Goal: Task Accomplishment & Management: Use online tool/utility

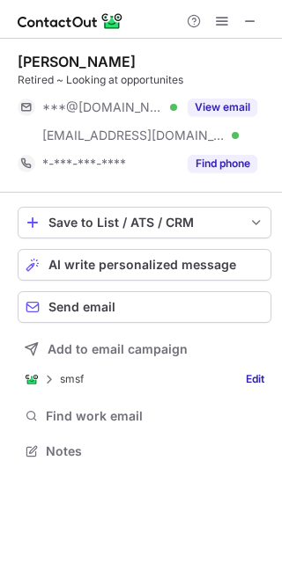
scroll to position [439, 282]
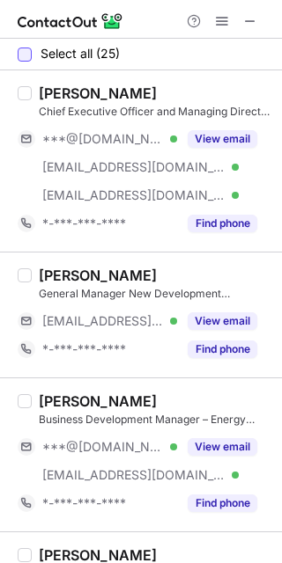
click at [24, 51] on div at bounding box center [25, 55] width 14 height 14
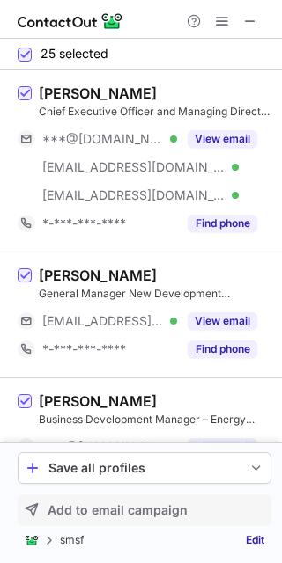
click at [104, 516] on span "Add to email campaign" at bounding box center [118, 511] width 140 height 14
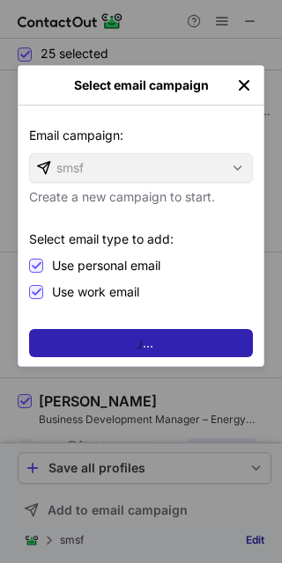
click at [128, 168] on div "Email campaign: smsf" at bounding box center [141, 168] width 224 height 30
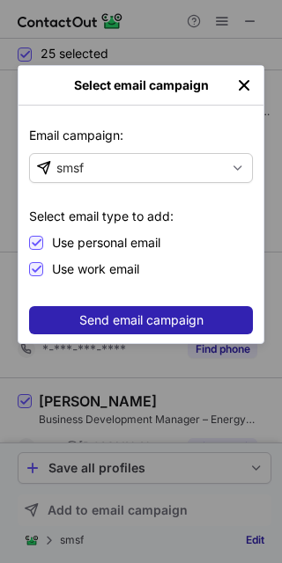
click at [128, 168] on div "smsf" at bounding box center [127, 168] width 194 height 28
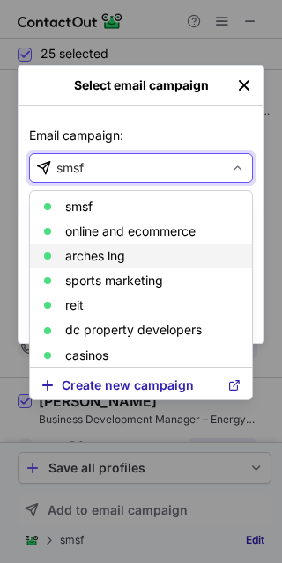
click at [118, 257] on p "arches lng" at bounding box center [95, 256] width 60 height 14
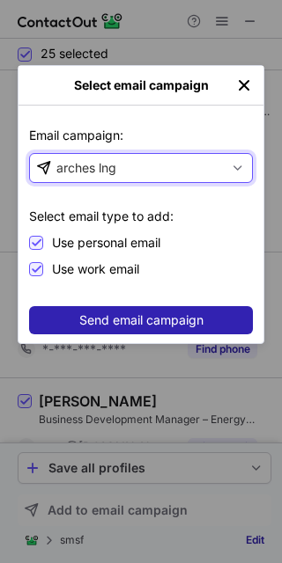
click at [135, 316] on span "Send email campaign" at bounding box center [141, 320] width 124 height 14
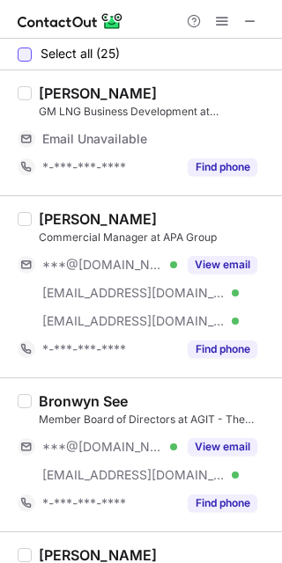
click at [29, 52] on div at bounding box center [25, 55] width 14 height 14
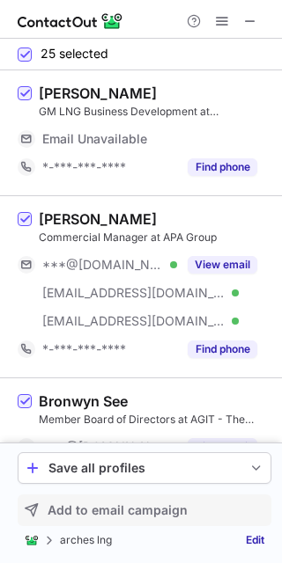
click at [132, 518] on button "Add to email campaign" at bounding box center [145, 511] width 254 height 32
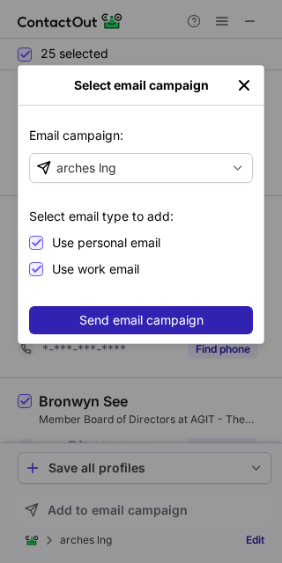
click at [135, 333] on button "Send email campaign" at bounding box center [141, 320] width 224 height 28
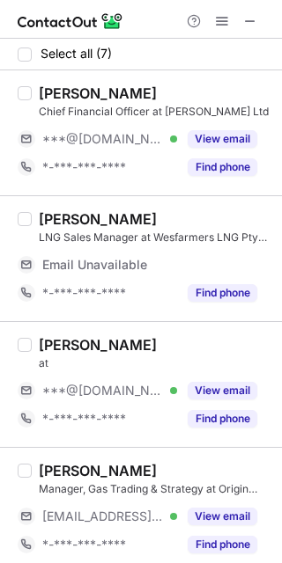
click at [15, 43] on div "Select all (7)" at bounding box center [141, 55] width 282 height 32
click at [22, 62] on div "Select all (7)" at bounding box center [141, 55] width 282 height 32
click at [23, 49] on div at bounding box center [25, 55] width 14 height 14
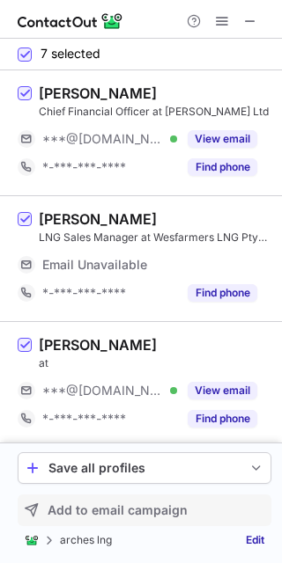
click at [65, 505] on span "Add to email campaign" at bounding box center [118, 511] width 140 height 14
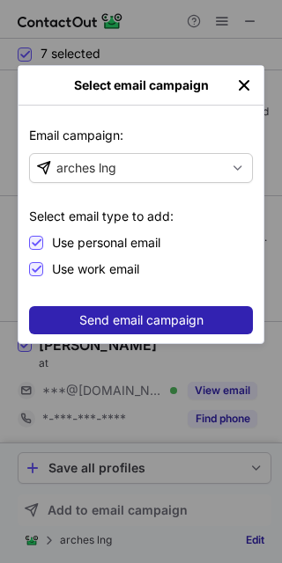
click at [131, 328] on button "Send email campaign" at bounding box center [141, 320] width 224 height 28
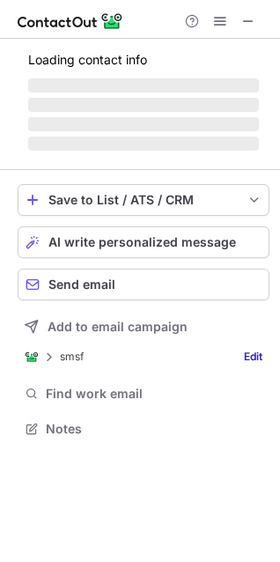
scroll to position [439, 280]
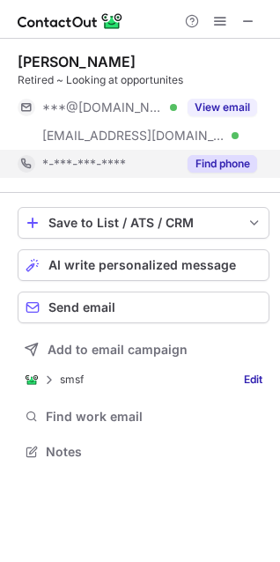
click at [227, 155] on button "Find phone" at bounding box center [223, 164] width 70 height 18
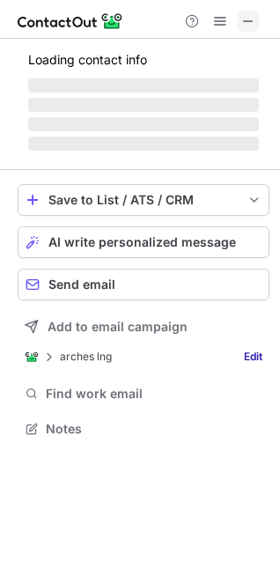
scroll to position [416, 280]
click at [250, 18] on span at bounding box center [248, 21] width 14 height 14
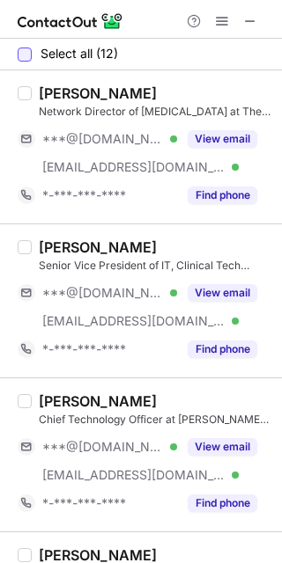
click at [27, 53] on div at bounding box center [25, 55] width 14 height 14
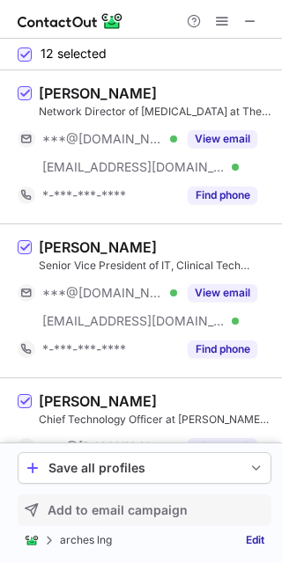
click at [50, 517] on span "Add to email campaign" at bounding box center [118, 511] width 140 height 14
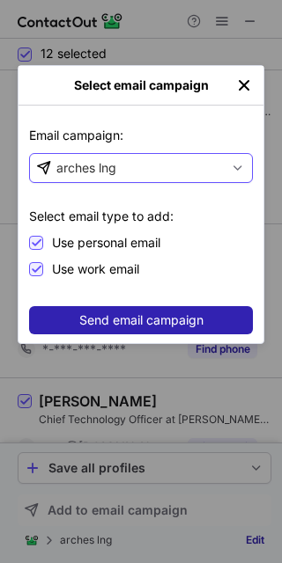
click at [63, 162] on div "arches lng" at bounding box center [86, 168] width 60 height 18
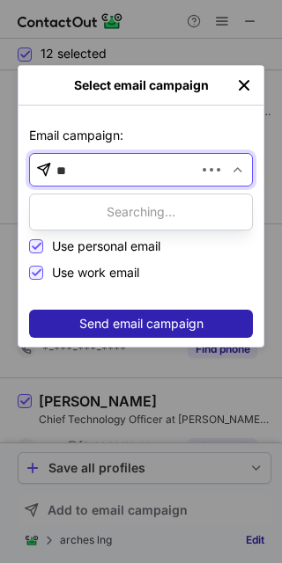
type input "***"
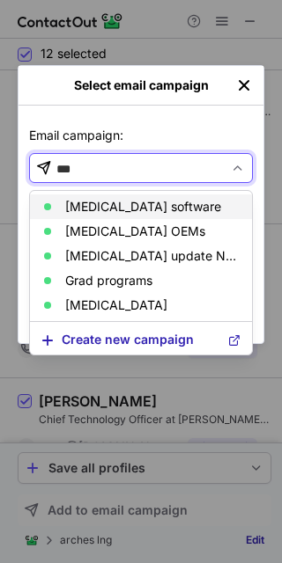
click at [121, 210] on p "[MEDICAL_DATA] software" at bounding box center [143, 207] width 156 height 14
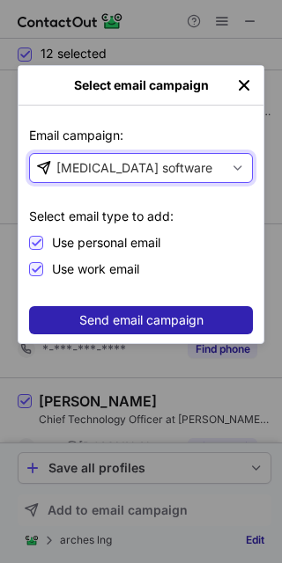
click at [116, 305] on div "Send email campaign" at bounding box center [141, 315] width 224 height 35
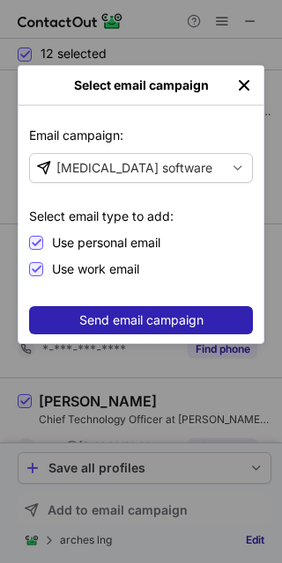
click at [115, 326] on span "Send email campaign" at bounding box center [141, 320] width 124 height 14
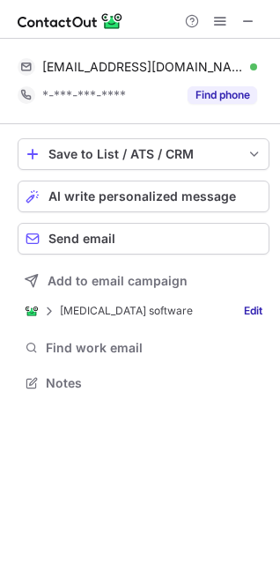
scroll to position [371, 280]
